Goal: Navigation & Orientation: Find specific page/section

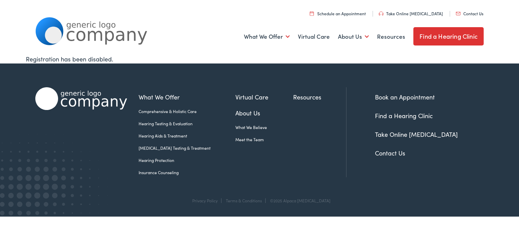
click at [440, 34] on link "Find a Hearing Clinic" at bounding box center [448, 36] width 70 height 18
